Goal: Communication & Community: Ask a question

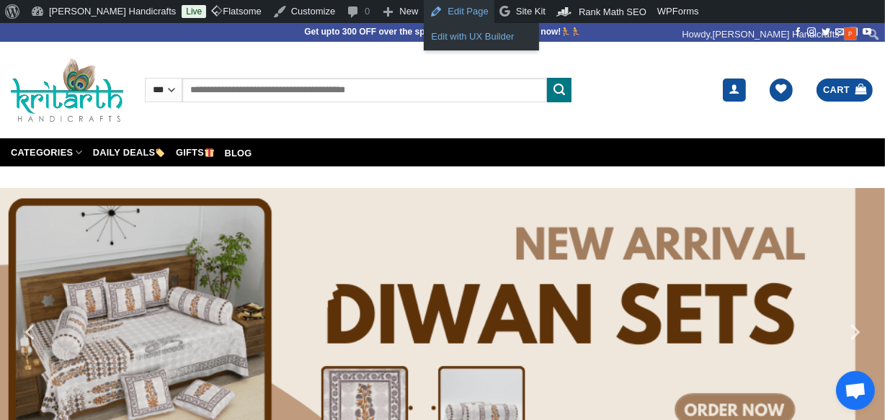
click at [424, 31] on link "Edit with UX Builder" at bounding box center [481, 36] width 115 height 19
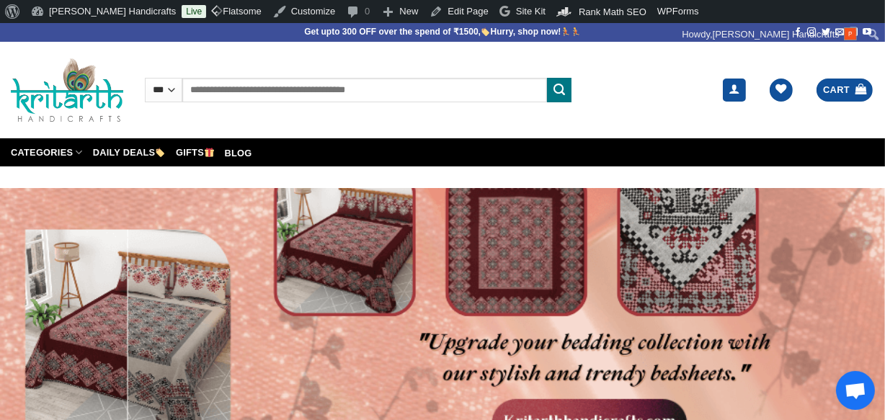
click at [862, 401] on span "Open chat" at bounding box center [855, 390] width 39 height 39
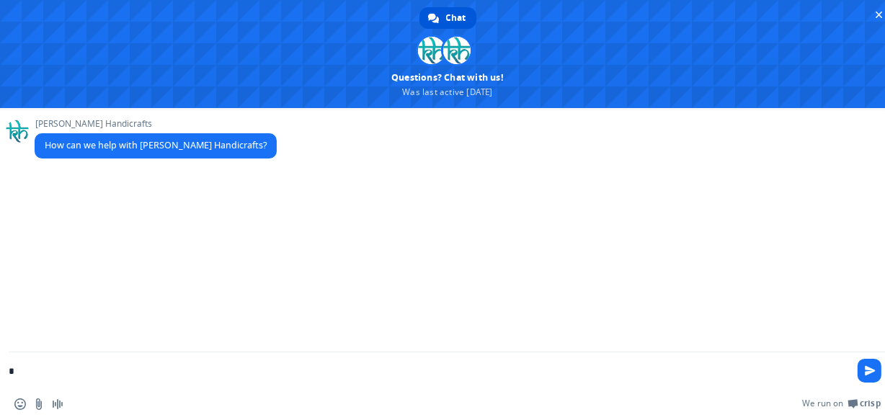
type textarea "**"
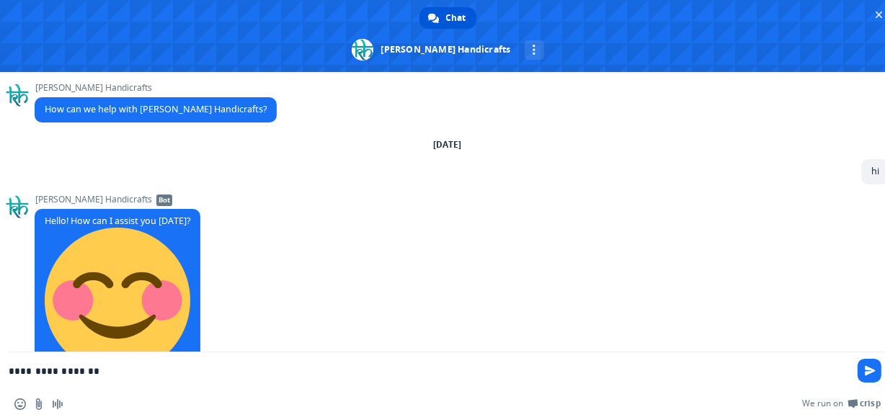
type textarea "**********"
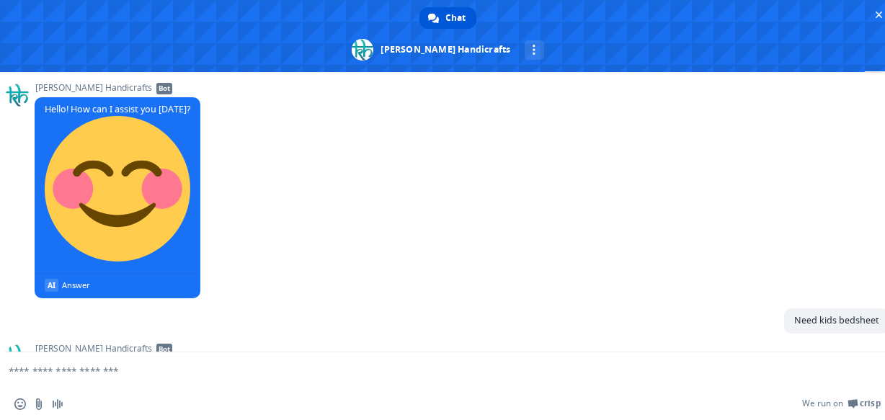
scroll to position [188, 0]
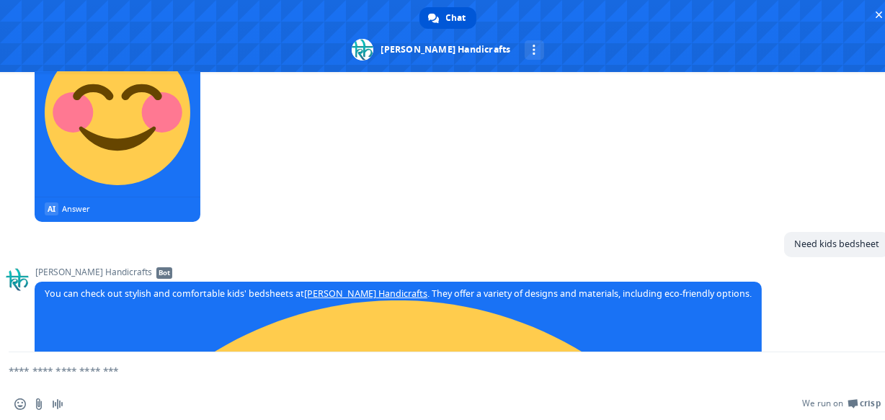
click at [646, 218] on div "[PERSON_NAME] Handicrafts Bot Hello! How can I assist you [DATE]? AI Answer A f…" at bounding box center [462, 119] width 855 height 226
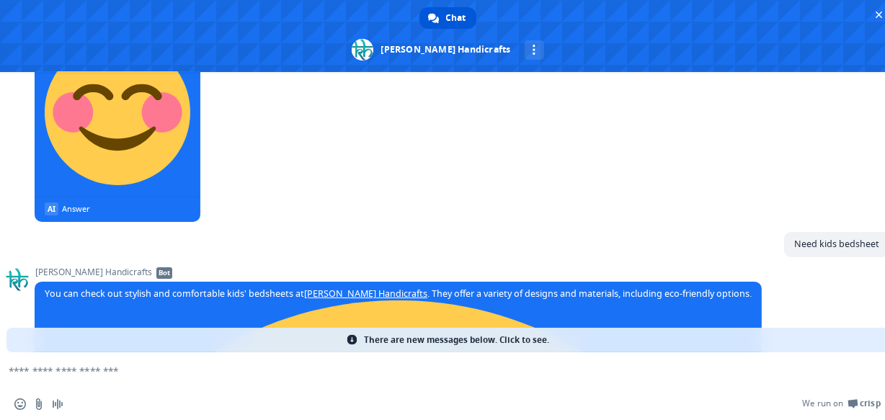
scroll to position [2690, 0]
click at [533, 336] on span "There are new messages below. Click to see." at bounding box center [456, 340] width 185 height 25
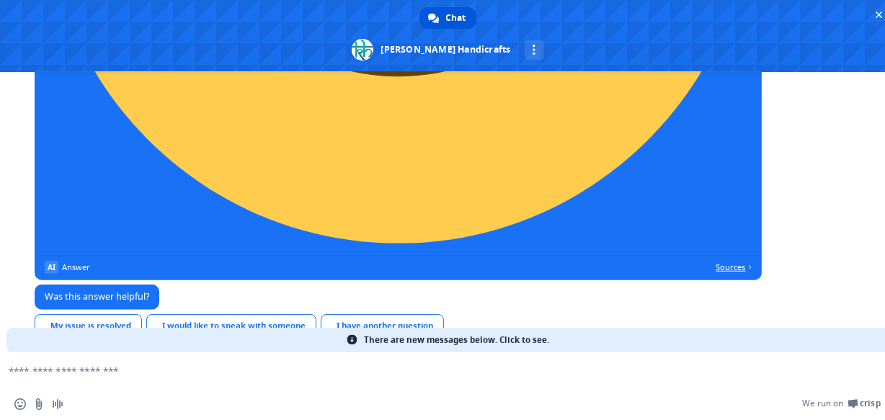
click at [716, 261] on span "Sources" at bounding box center [734, 267] width 36 height 13
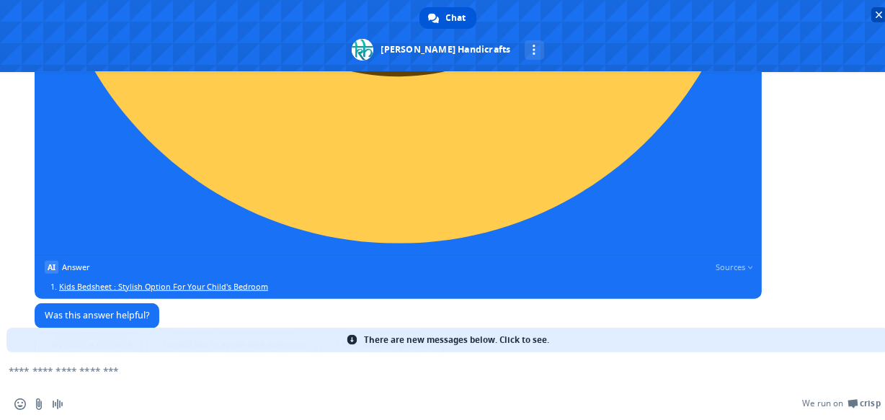
click at [878, 12] on span "Close chat" at bounding box center [879, 14] width 7 height 9
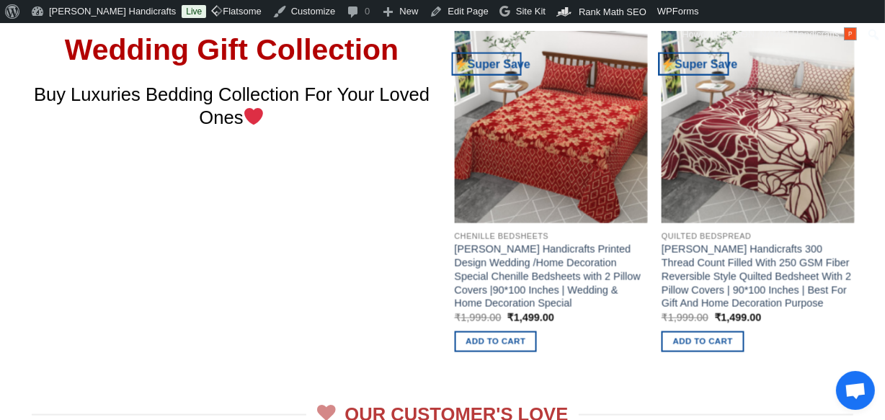
scroll to position [2525, 0]
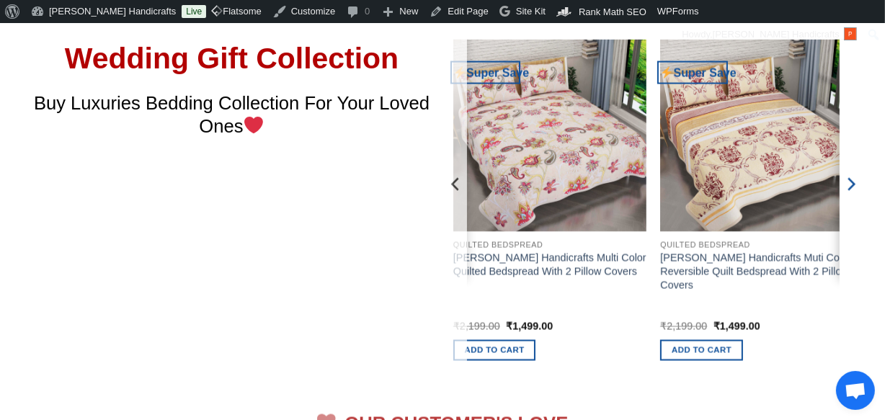
click at [851, 159] on button "Next" at bounding box center [851, 212] width 22 height 350
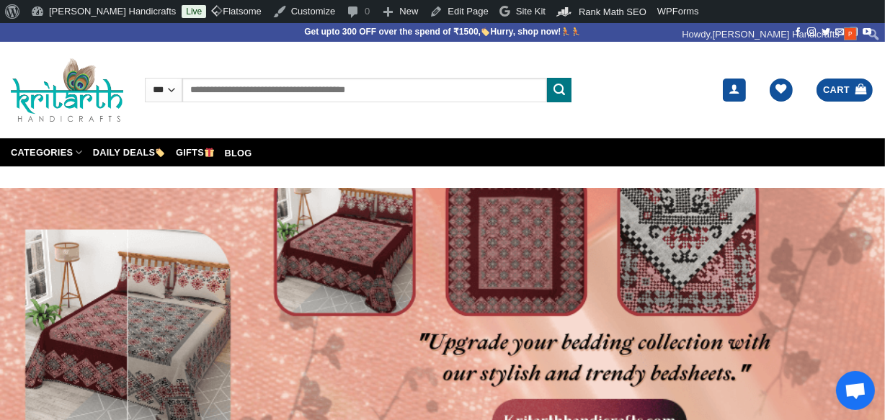
scroll to position [124, 0]
click at [267, 15] on link "Customize" at bounding box center [304, 11] width 74 height 23
